Goal: Transaction & Acquisition: Purchase product/service

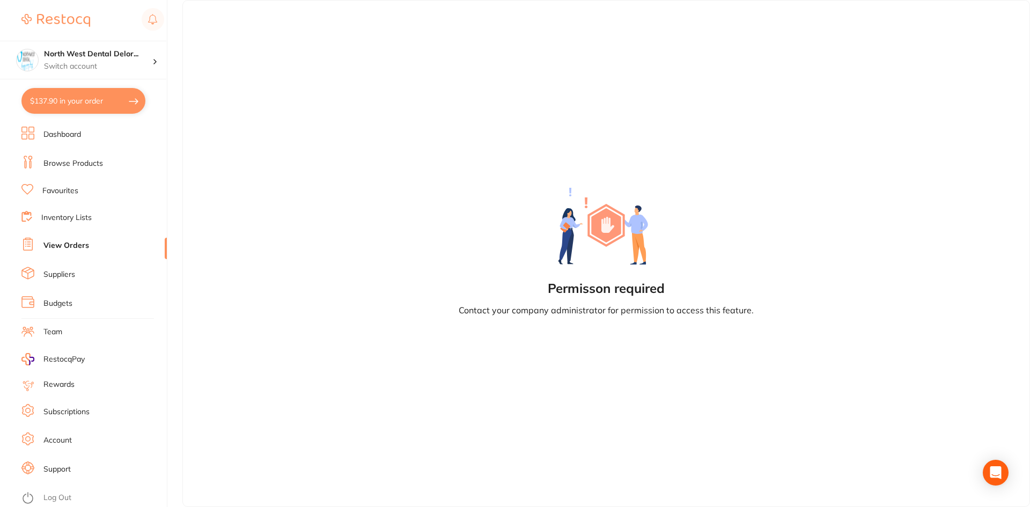
click at [62, 245] on link "View Orders" at bounding box center [66, 245] width 46 height 11
click at [94, 65] on p "Switch account" at bounding box center [98, 66] width 108 height 11
click at [60, 500] on link "Log Out" at bounding box center [57, 497] width 28 height 11
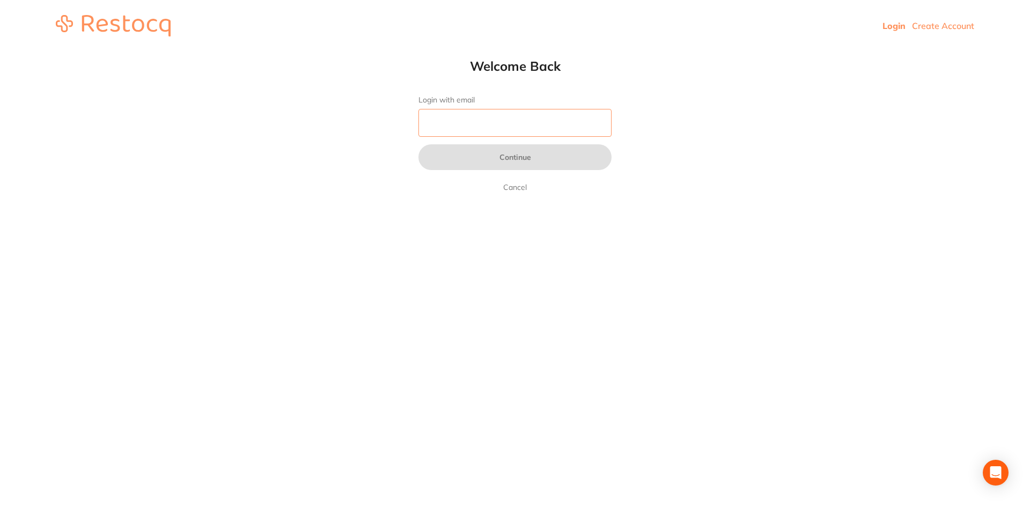
click at [473, 129] on input "Login with email" at bounding box center [514, 123] width 193 height 28
type input "[EMAIL_ADDRESS][DOMAIN_NAME]"
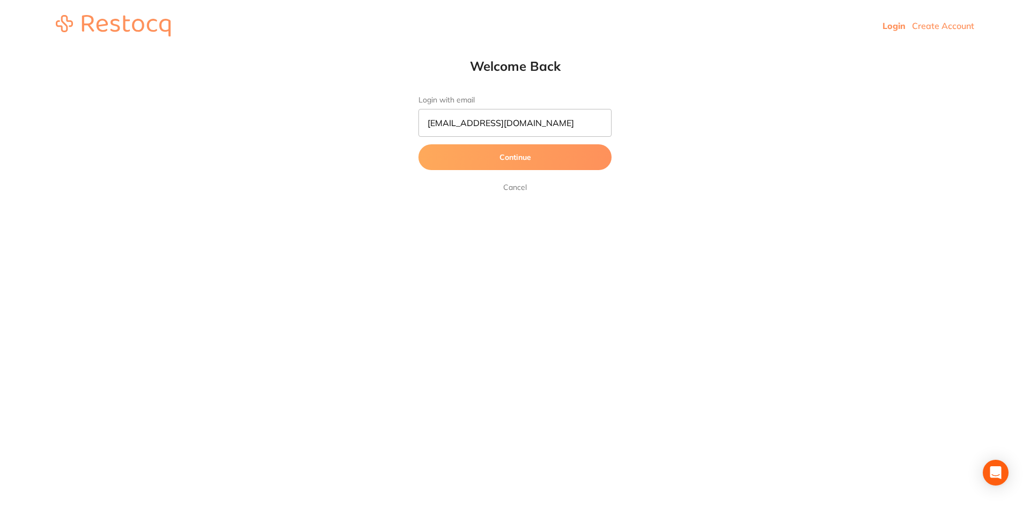
click at [516, 154] on button "Continue" at bounding box center [514, 157] width 193 height 26
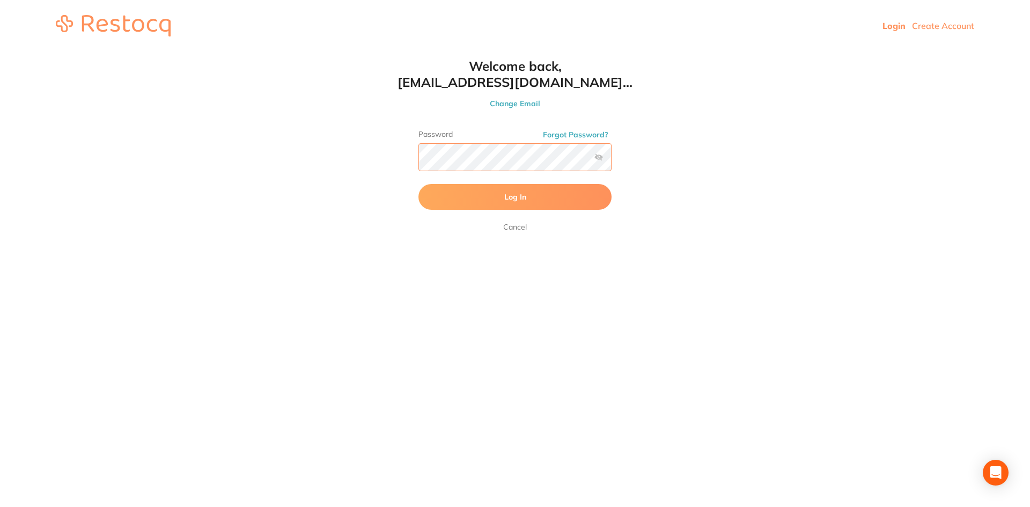
click at [418, 184] on button "Log In" at bounding box center [514, 197] width 193 height 26
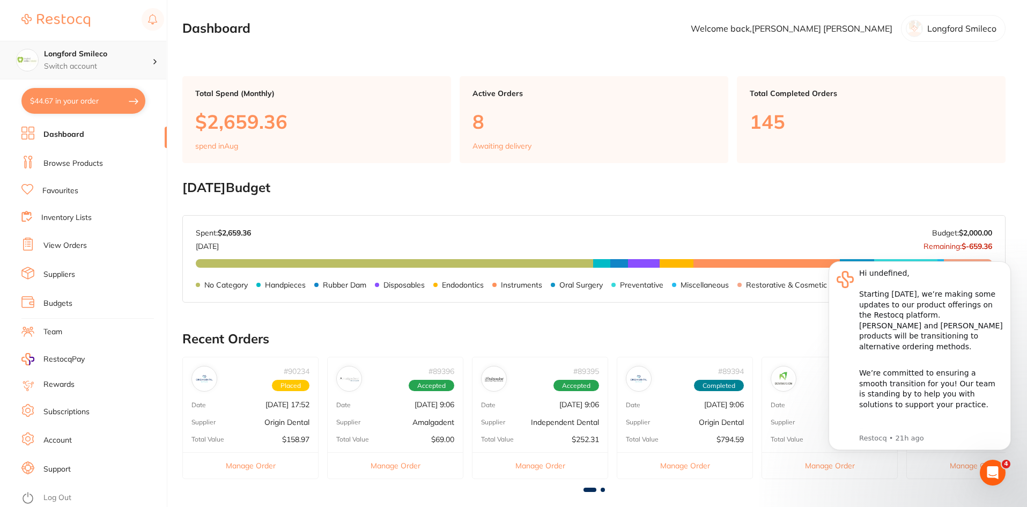
click at [84, 55] on h4 "Longford Smileco" at bounding box center [98, 54] width 108 height 11
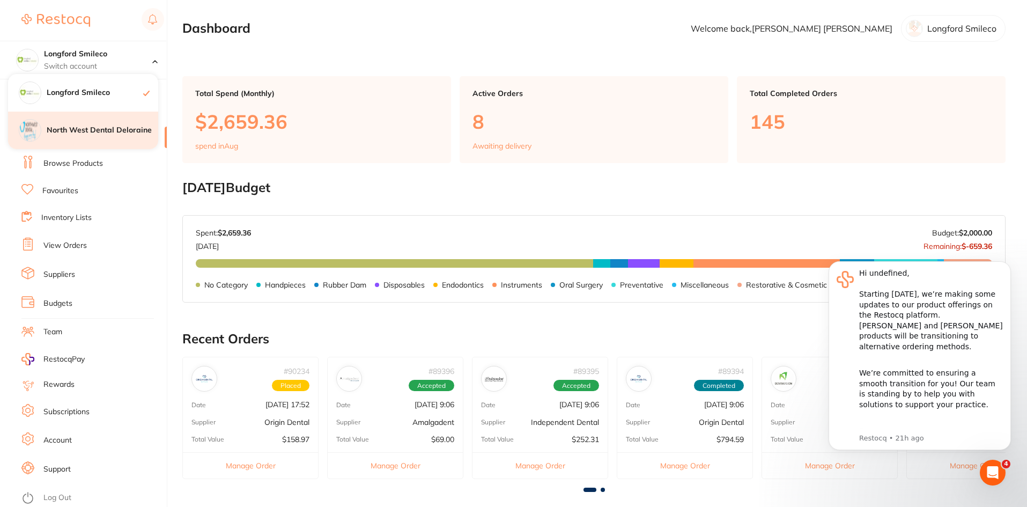
click at [107, 133] on h4 "North West Dental Deloraine" at bounding box center [103, 130] width 112 height 11
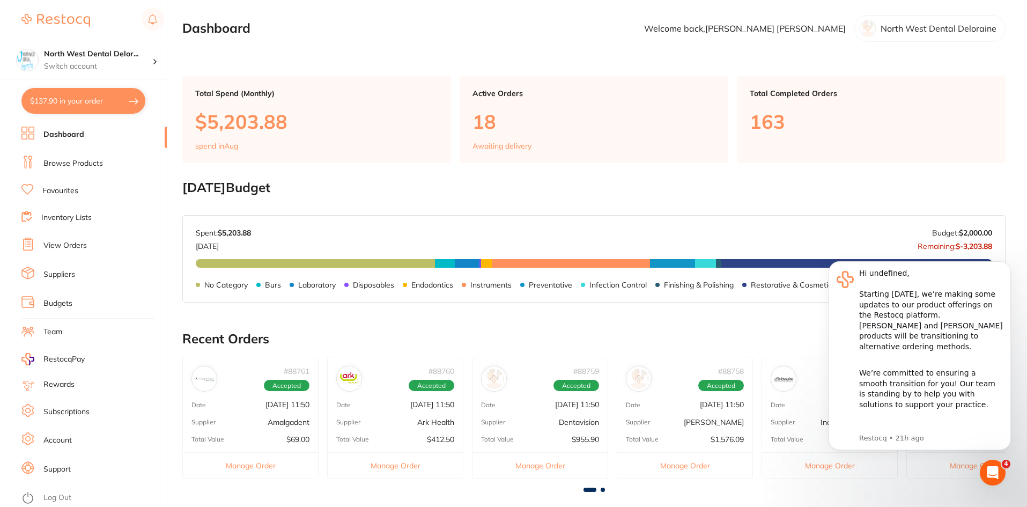
click at [72, 245] on link "View Orders" at bounding box center [64, 245] width 43 height 11
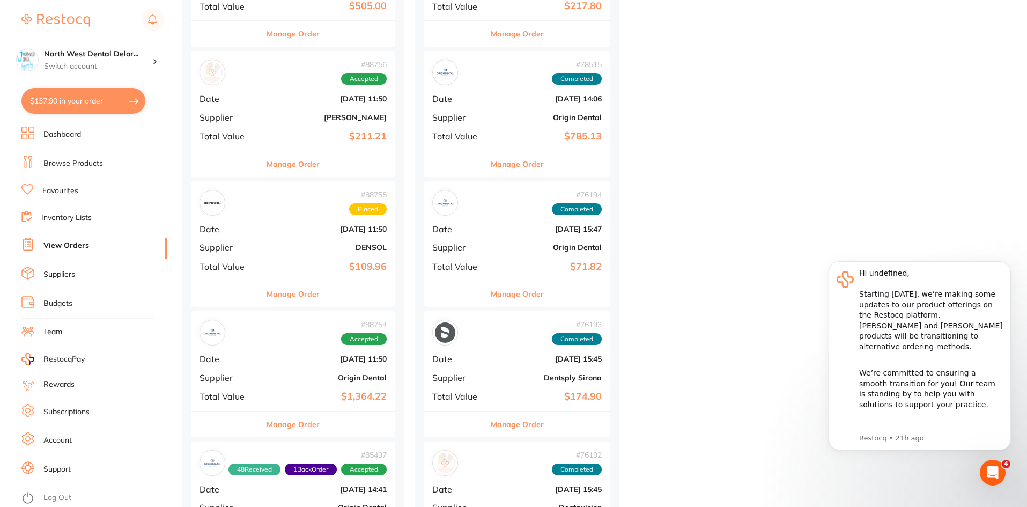
scroll to position [751, 0]
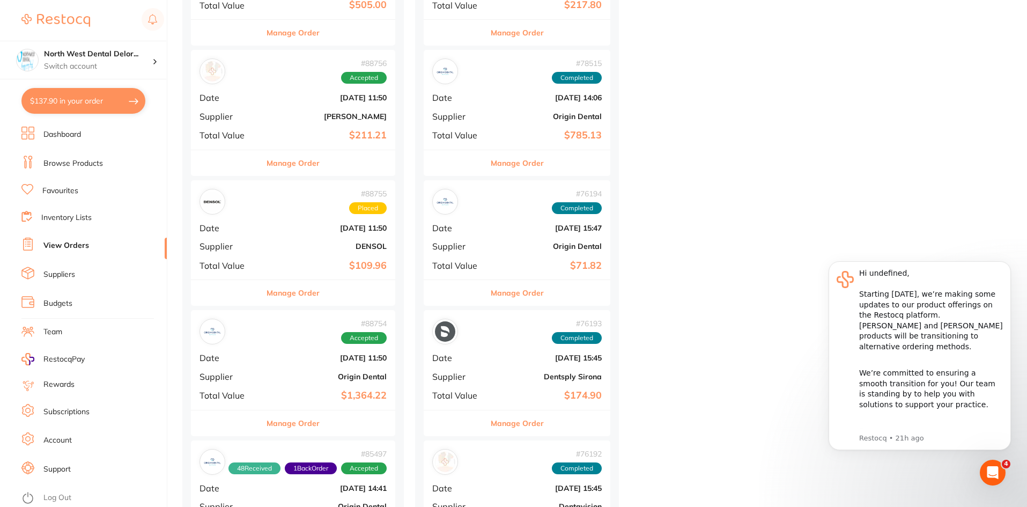
click at [346, 371] on div "# 88754 Accepted Date [DATE] 11:50 Supplier Origin Dental Total Value $1,364.22" at bounding box center [293, 359] width 204 height 99
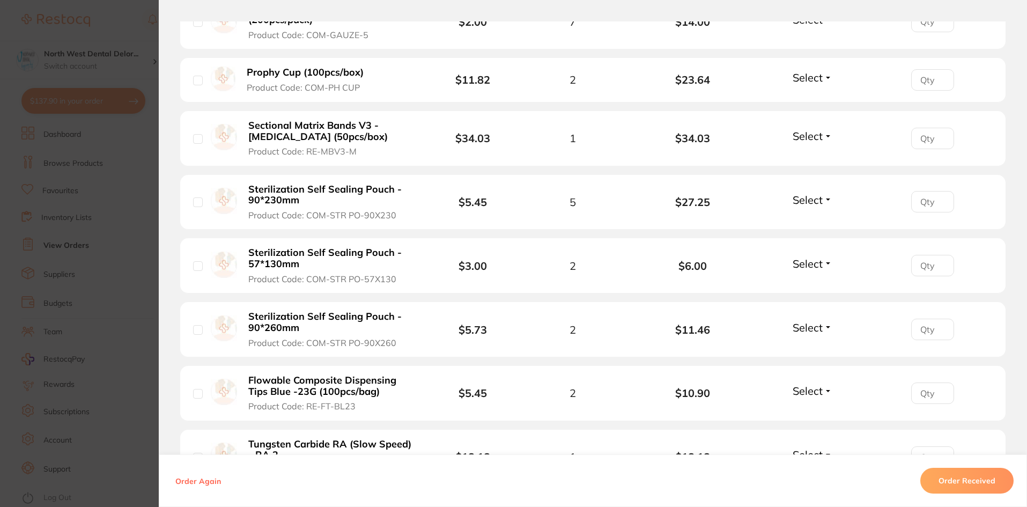
scroll to position [1507, 0]
click at [115, 26] on section "Order ID: Restocq- 88754 Order Information Accepted Order Order Date [DATE] 11:…" at bounding box center [513, 253] width 1027 height 507
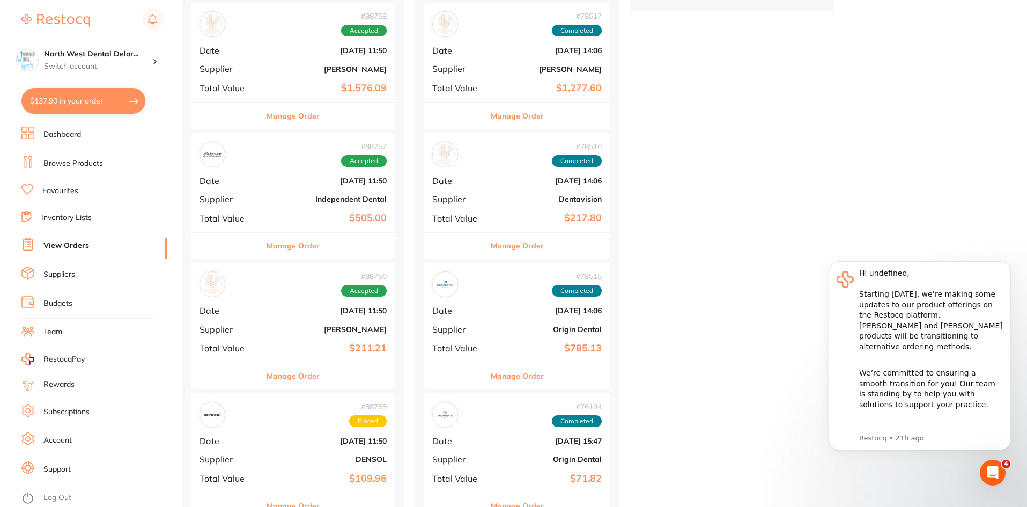
scroll to position [536, 0]
click at [85, 167] on link "Browse Products" at bounding box center [73, 163] width 60 height 11
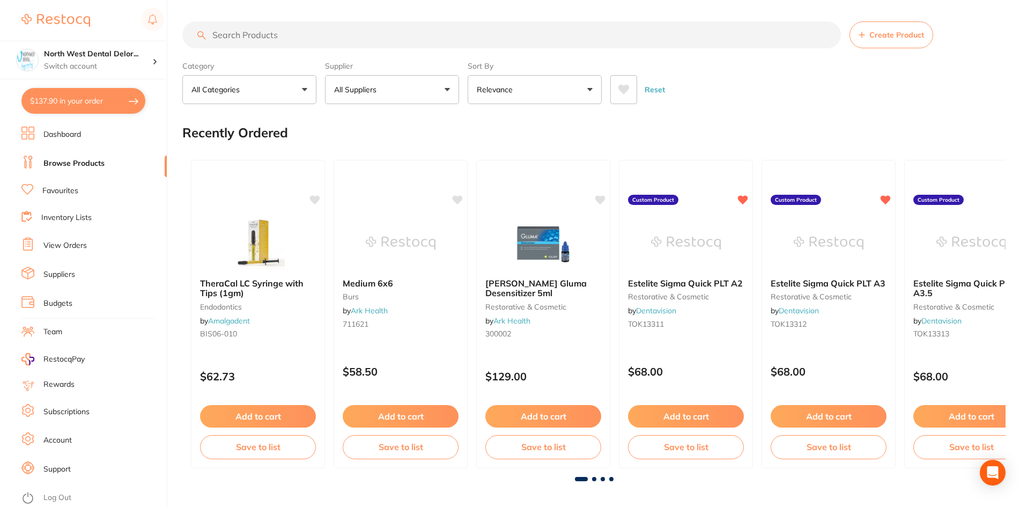
click at [94, 101] on button "$137.90 in your order" at bounding box center [83, 101] width 124 height 26
checkbox input "true"
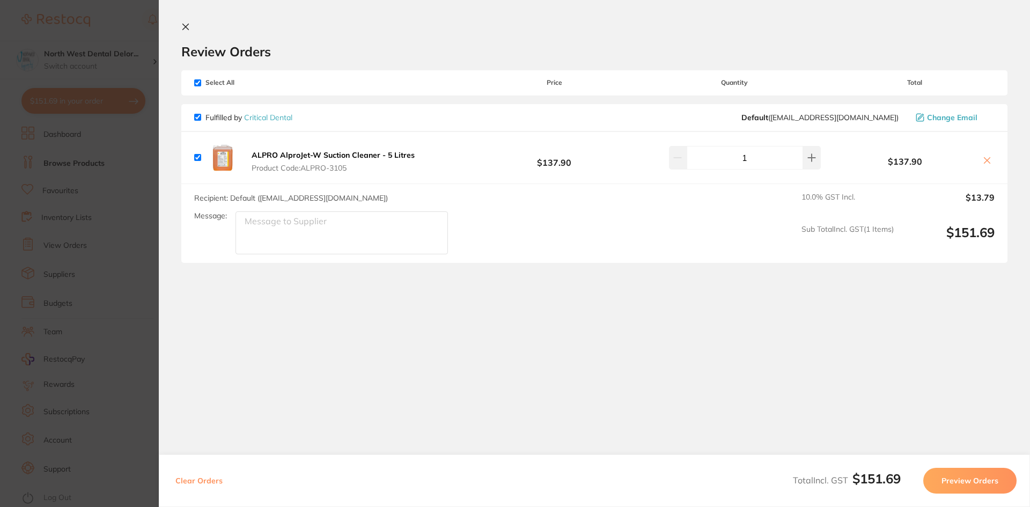
click at [105, 28] on section "Update RRP Set your pre negotiated price for this item. Item Agreed RRP (excl. …" at bounding box center [515, 253] width 1030 height 507
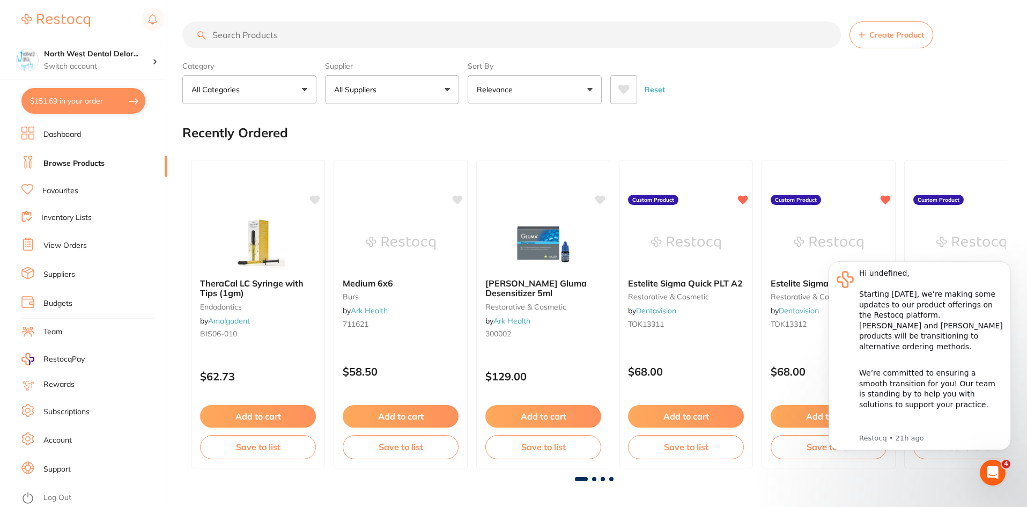
click at [251, 34] on input "search" at bounding box center [511, 34] width 659 height 27
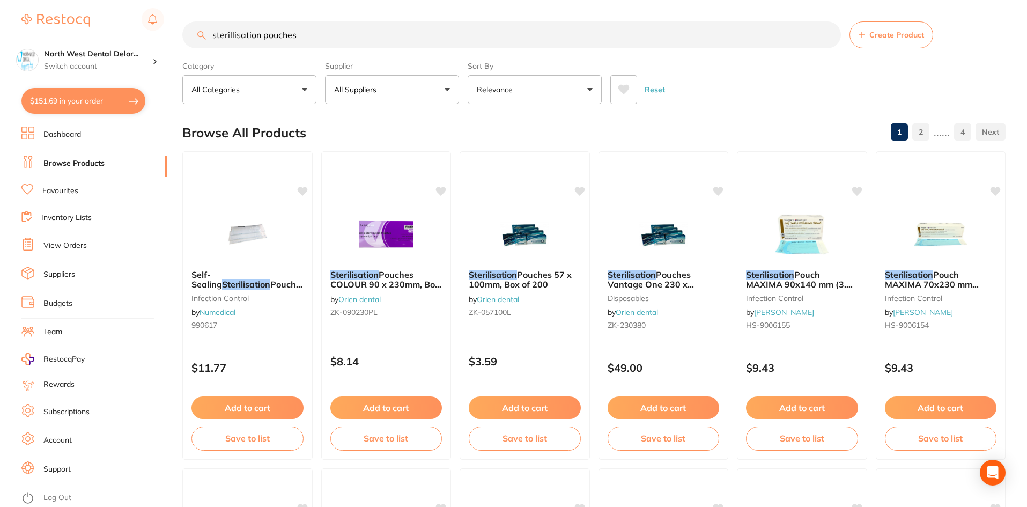
type input "sterillisation pouches"
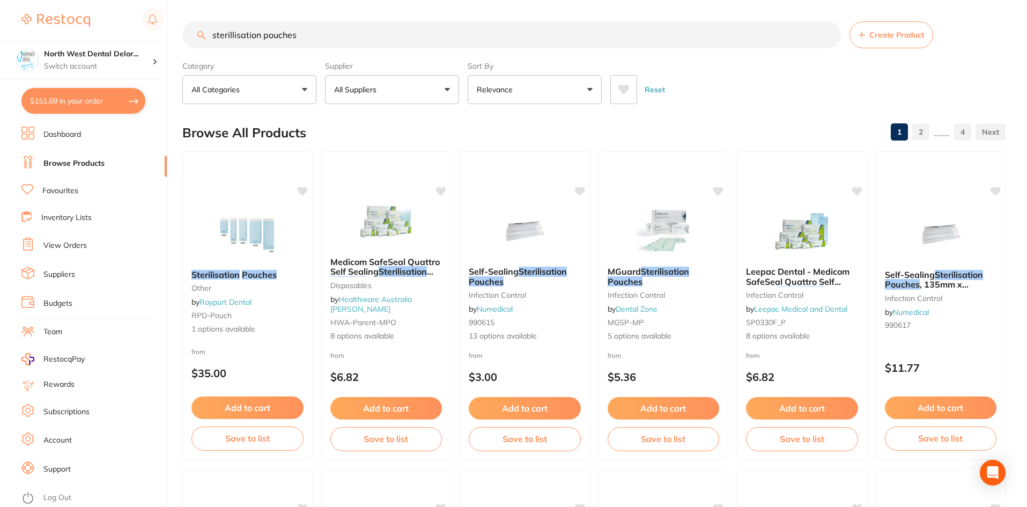
click at [385, 82] on button "All Suppliers" at bounding box center [392, 89] width 134 height 29
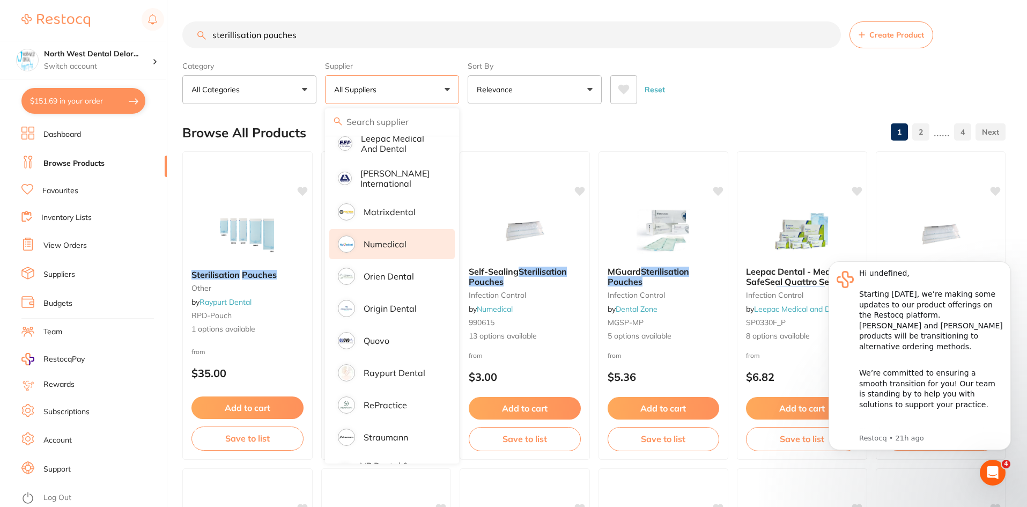
scroll to position [482, 0]
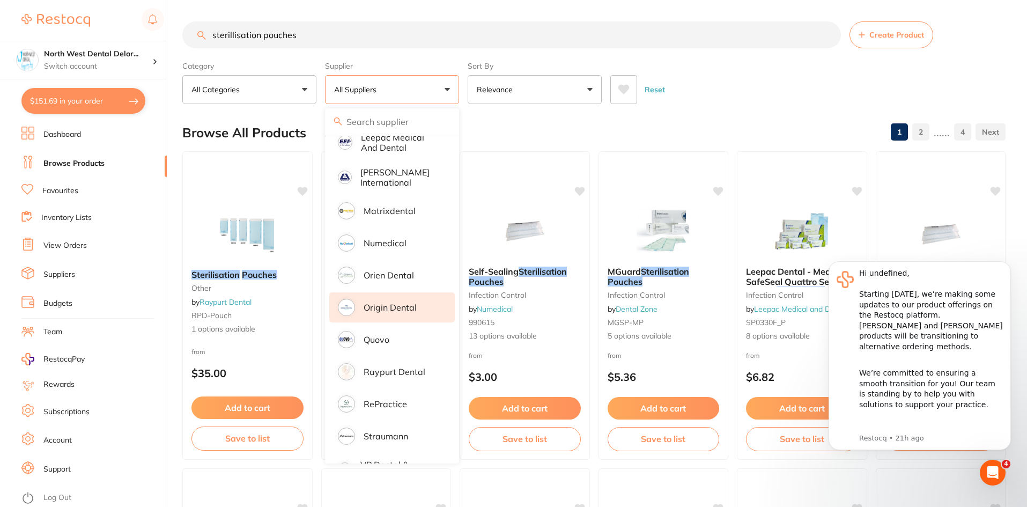
click at [381, 303] on p "Origin Dental" at bounding box center [390, 308] width 53 height 10
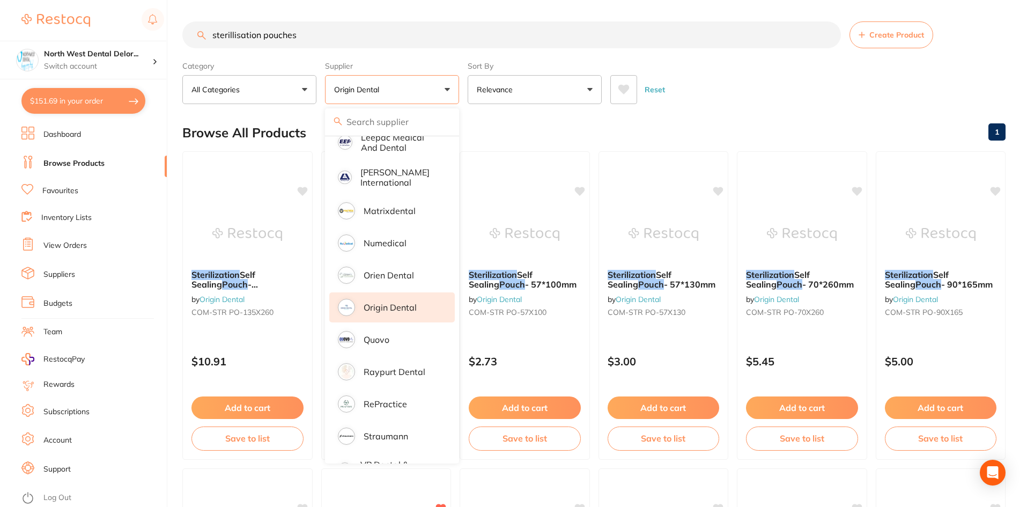
click at [274, 117] on div "Browse All Products 1" at bounding box center [593, 133] width 823 height 36
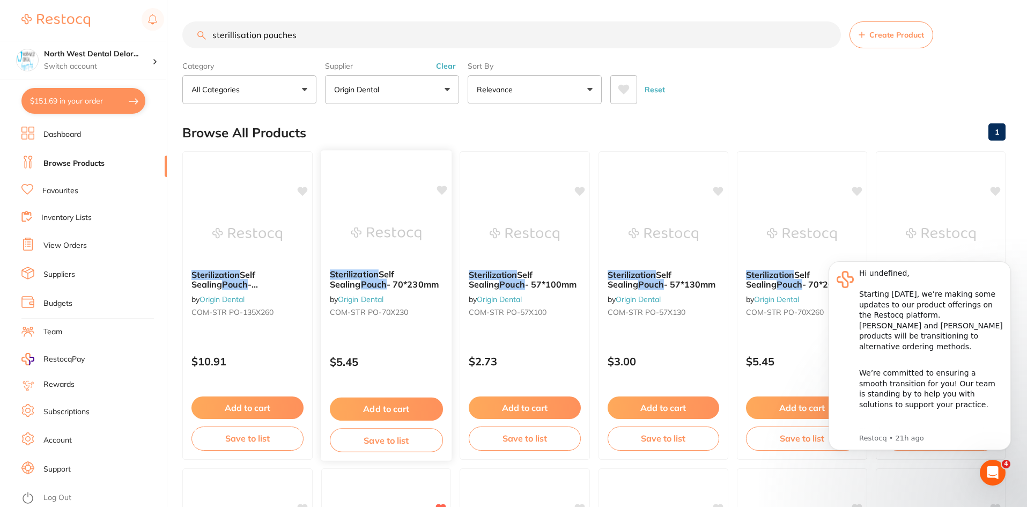
scroll to position [0, 0]
click at [390, 410] on button "Add to cart" at bounding box center [385, 409] width 113 height 23
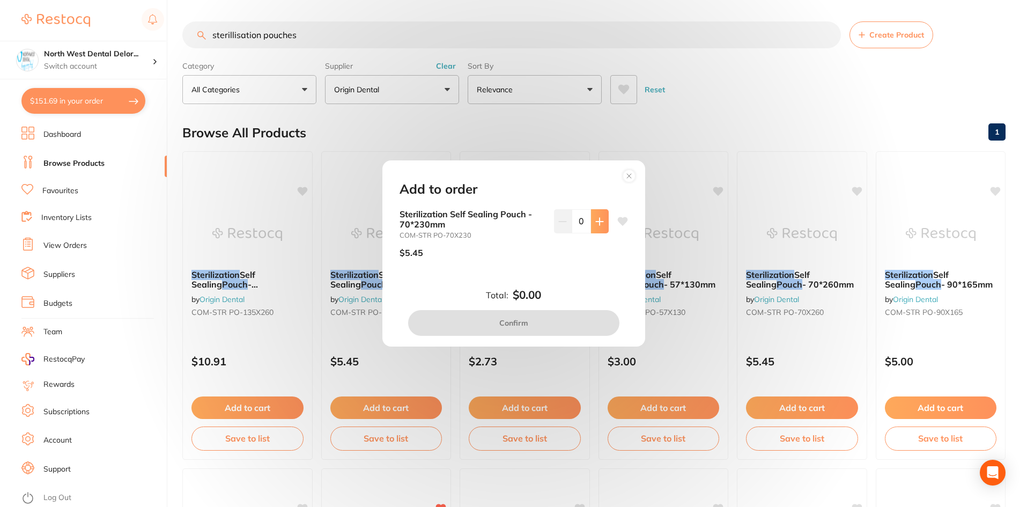
click at [591, 223] on button at bounding box center [600, 221] width 18 height 24
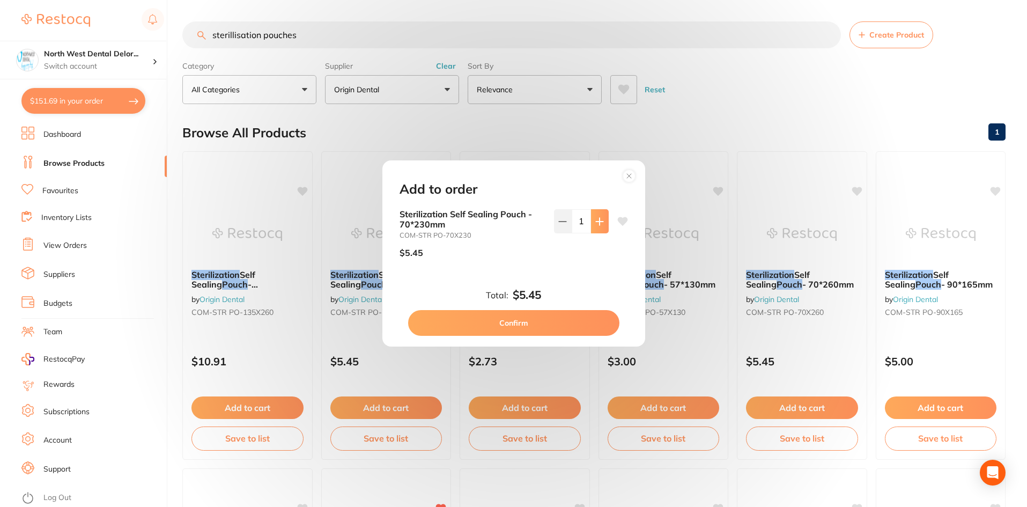
click at [592, 223] on button at bounding box center [600, 221] width 18 height 24
type input "5"
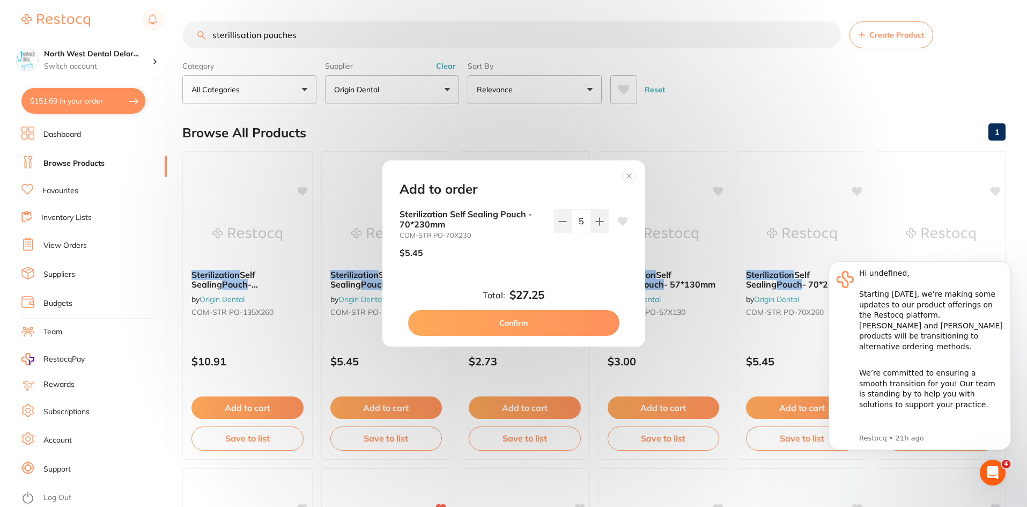
click at [624, 216] on div at bounding box center [622, 237] width 11 height 57
click at [617, 217] on icon at bounding box center [622, 221] width 11 height 11
click at [544, 322] on button "Confirm" at bounding box center [513, 323] width 211 height 26
checkbox input "false"
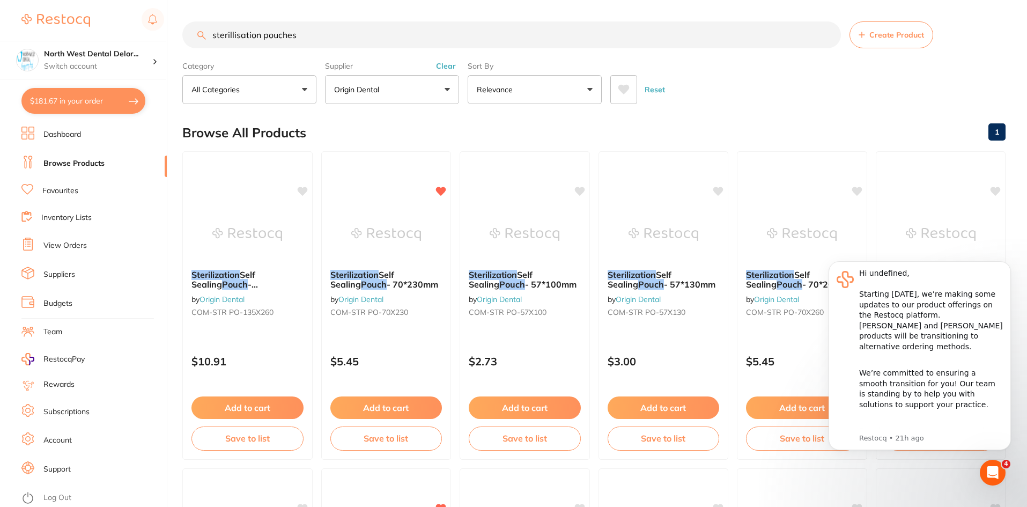
click at [122, 24] on div at bounding box center [92, 20] width 143 height 25
